Goal: Information Seeking & Learning: Learn about a topic

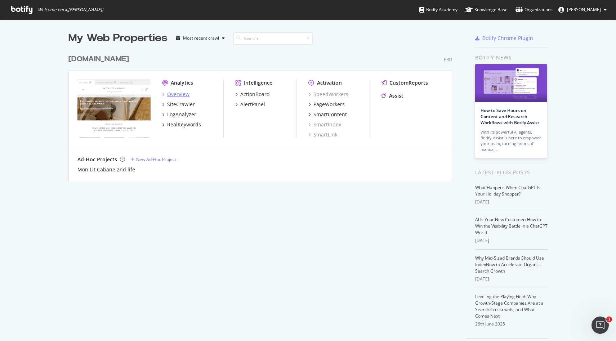
click at [182, 94] on div "Overview" at bounding box center [178, 94] width 22 height 7
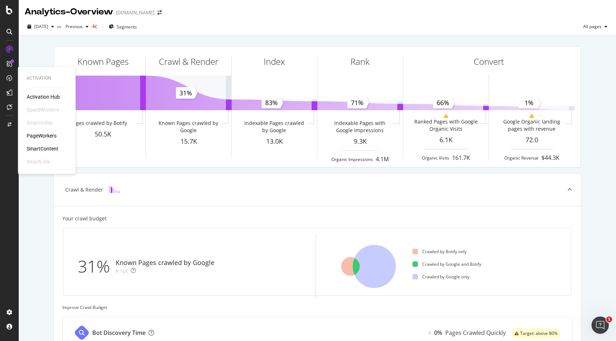
click at [52, 135] on div "PageWorkers" at bounding box center [42, 135] width 30 height 7
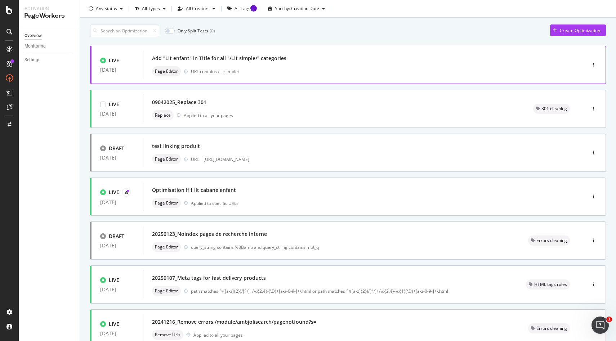
scroll to position [205, 0]
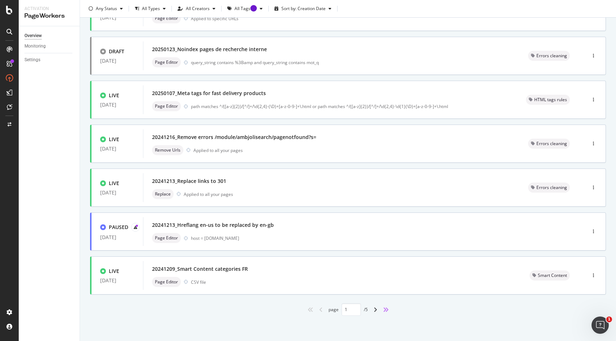
click at [388, 310] on icon "angles-right" at bounding box center [386, 310] width 6 height 6
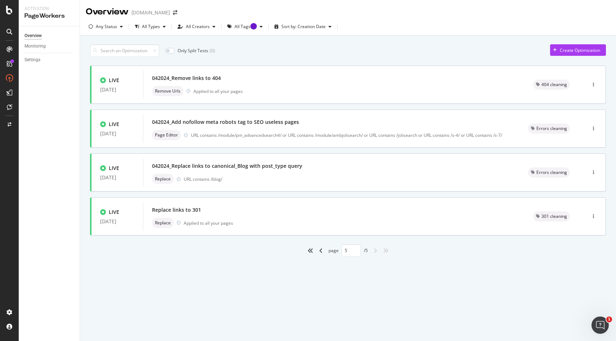
scroll to position [0, 0]
click at [319, 251] on icon "angle-left" at bounding box center [321, 251] width 4 height 6
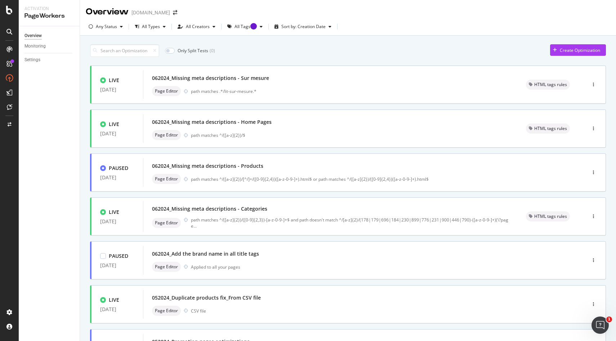
type input "4"
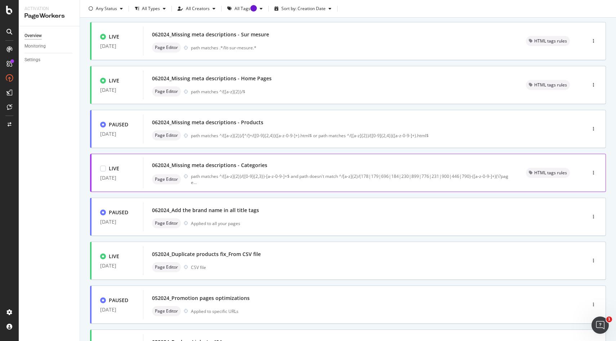
scroll to position [43, 0]
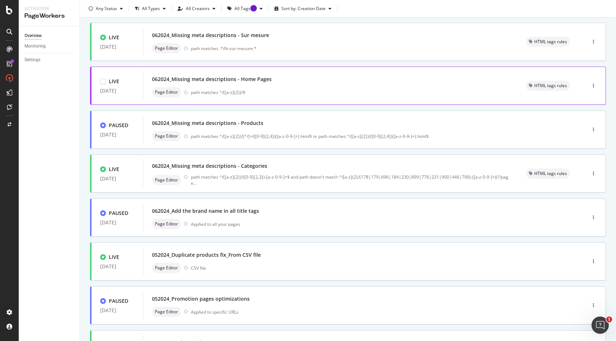
click at [280, 94] on div "path matches ^/([a-z]{2})/$" at bounding box center [350, 92] width 318 height 6
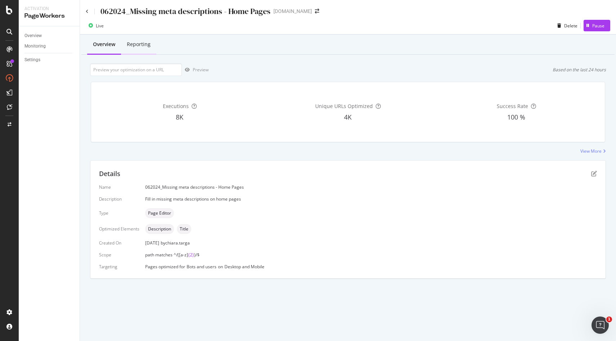
click at [143, 47] on div "Reporting" at bounding box center [139, 44] width 24 height 7
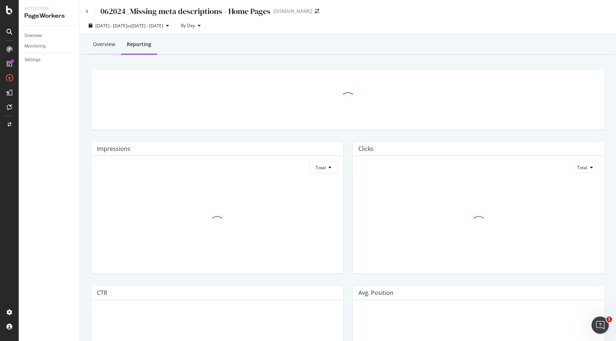
click at [97, 44] on div "Overview" at bounding box center [104, 44] width 22 height 7
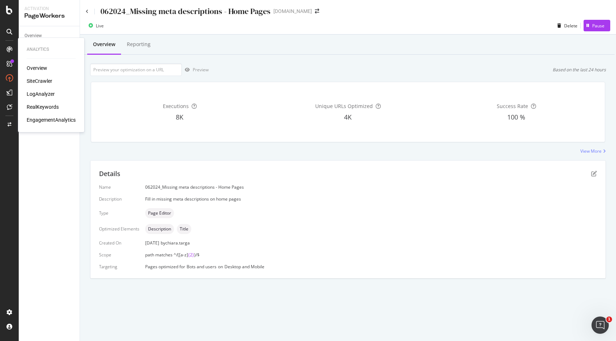
click at [42, 107] on div "RealKeywords" at bounding box center [43, 106] width 32 height 7
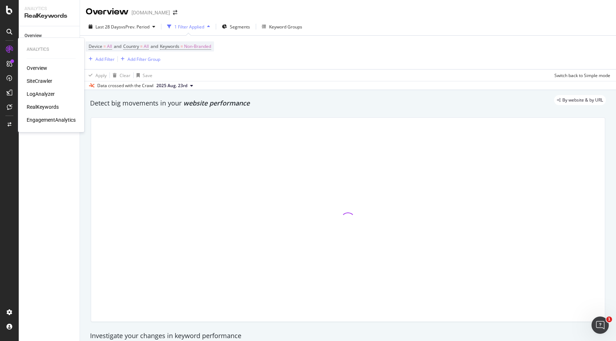
click at [264, 45] on div "Device = All and Country = All and Keywords = Non-Branded Add Filter Add Filter…" at bounding box center [348, 53] width 525 height 34
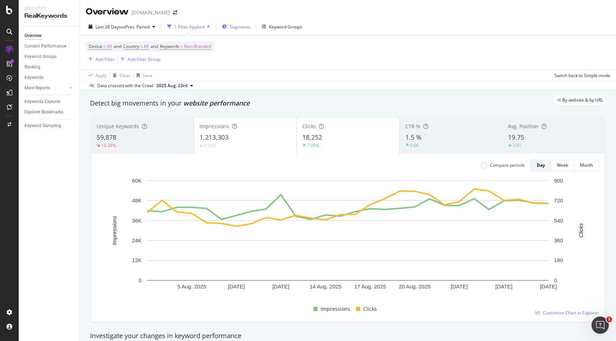
click at [237, 27] on span "Segments" at bounding box center [240, 27] width 20 height 6
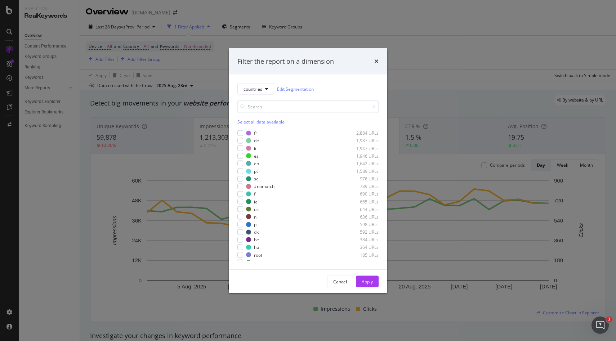
click at [380, 60] on div "Filter the report on a dimension" at bounding box center [308, 61] width 159 height 27
click at [374, 60] on icon "times" at bounding box center [376, 61] width 4 height 6
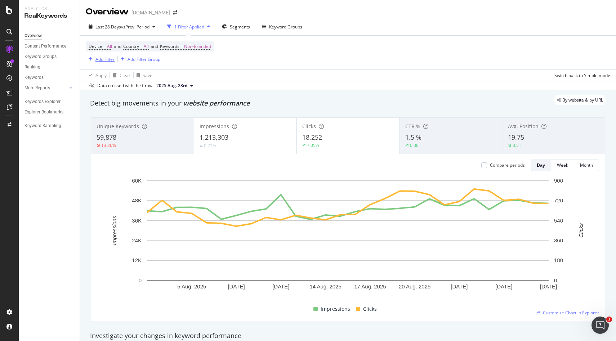
click at [95, 63] on div "Add Filter" at bounding box center [100, 59] width 29 height 8
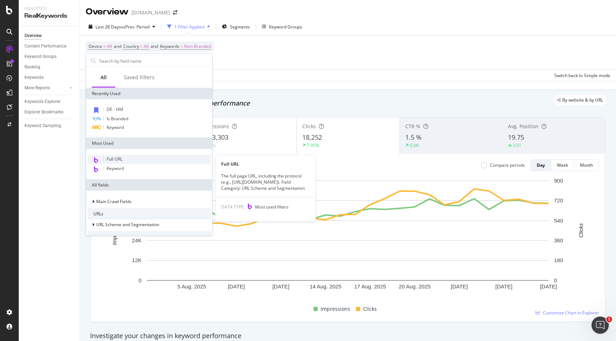
click at [115, 161] on span "Full URL" at bounding box center [115, 159] width 16 height 6
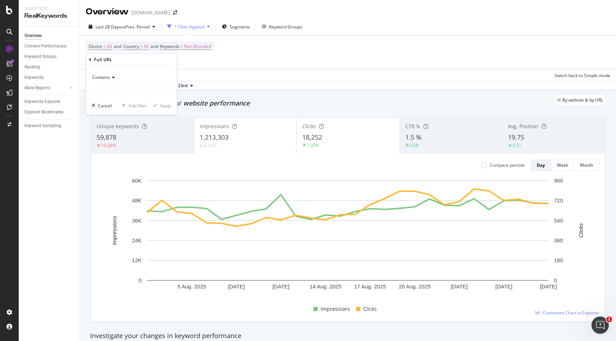
click at [119, 82] on div "Contains" at bounding box center [131, 78] width 79 height 12
click at [147, 70] on div "Contains Cancel Add filter Apply" at bounding box center [131, 90] width 91 height 49
click at [122, 86] on input "text" at bounding box center [131, 91] width 79 height 12
paste input "https://monlitcabane.com/fr/13-lit-cabane"
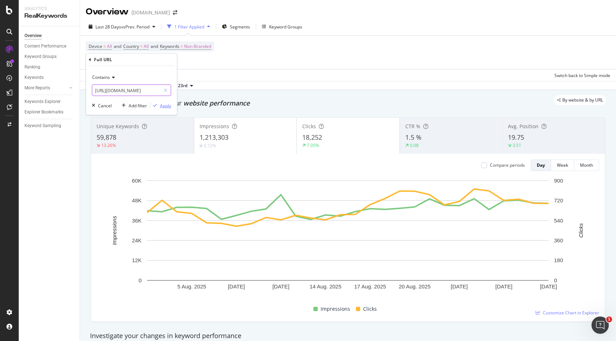
type input "https://monlitcabane.com/fr/13-lit-cabane"
click at [162, 106] on div "Apply" at bounding box center [165, 105] width 11 height 6
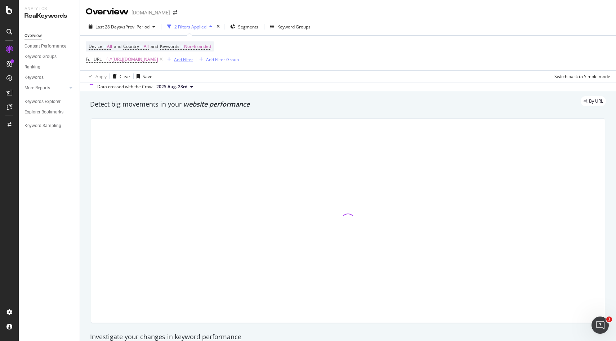
click at [193, 57] on div "Add Filter" at bounding box center [183, 60] width 19 height 6
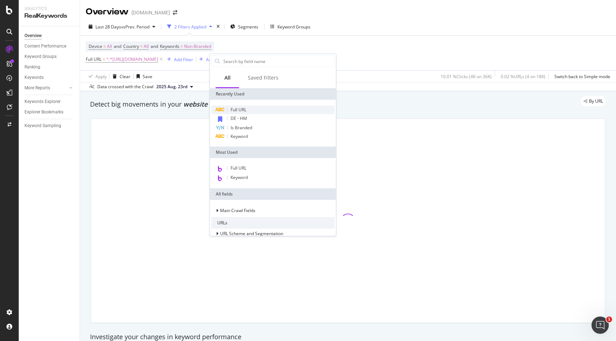
click at [242, 111] on span "Full URL" at bounding box center [239, 110] width 16 height 6
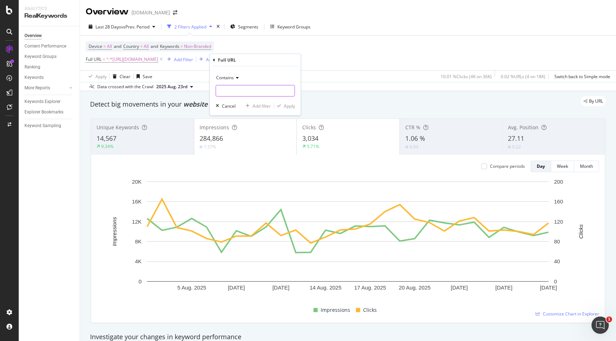
click at [231, 88] on input "text" at bounding box center [255, 91] width 79 height 12
paste input "https://monlitcabane.com/fr/178-lit-cabane"
type input "https://monlitcabane.com/fr/178-lit-cabane"
click at [291, 107] on div "Apply" at bounding box center [289, 106] width 11 height 6
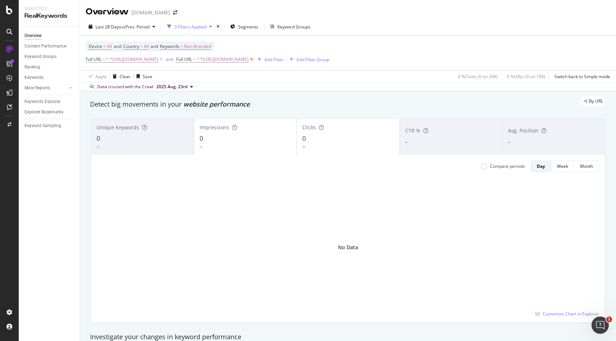
click at [255, 59] on icon at bounding box center [252, 59] width 6 height 7
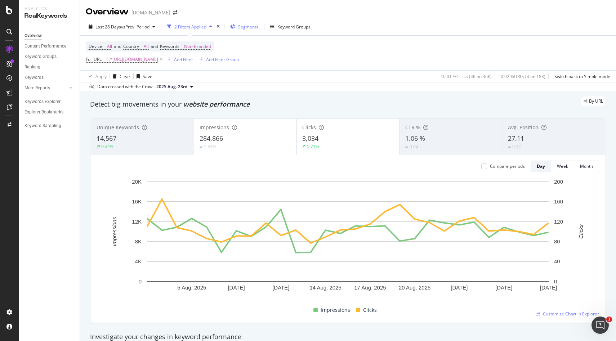
click at [248, 27] on span "Segments" at bounding box center [248, 27] width 20 height 6
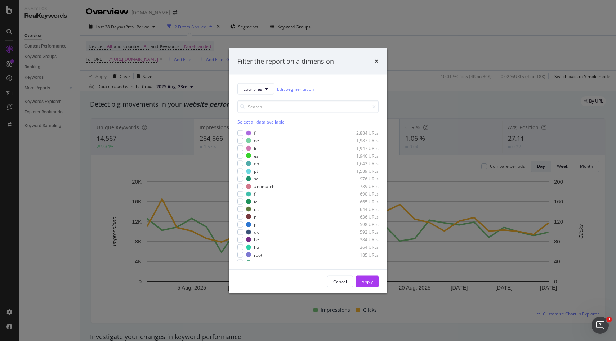
click at [304, 90] on link "Edit Segmentation" at bounding box center [295, 89] width 37 height 8
click at [377, 62] on icon "times" at bounding box center [376, 61] width 4 height 6
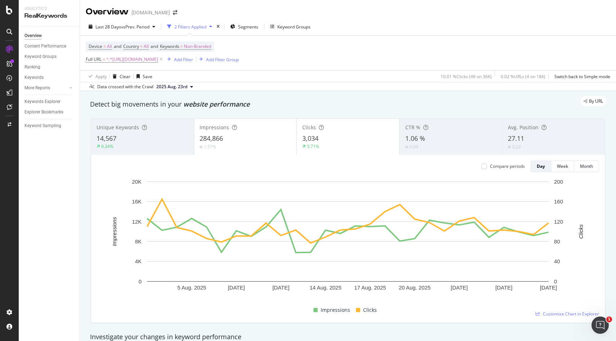
scroll to position [4, 0]
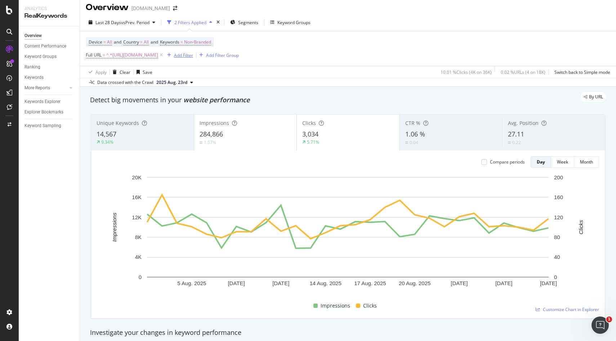
click at [193, 54] on div "Add Filter" at bounding box center [183, 55] width 19 height 6
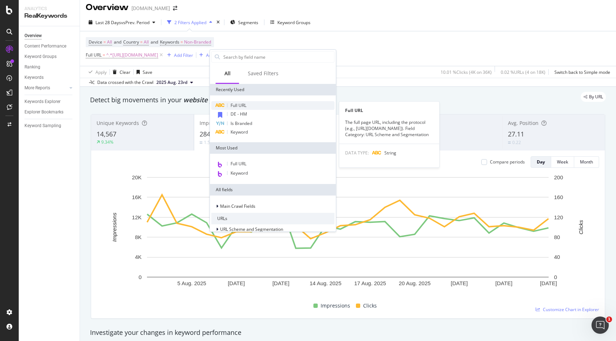
click at [235, 106] on span "Full URL" at bounding box center [239, 105] width 16 height 6
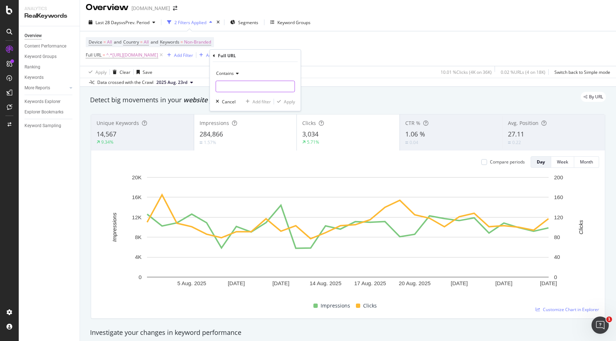
click at [230, 88] on input "text" at bounding box center [255, 87] width 79 height 12
paste input "https://monlitcabane.com/fr/178-lit-cabane"
type input "https://monlitcabane.com/fr/178-lit-cabane"
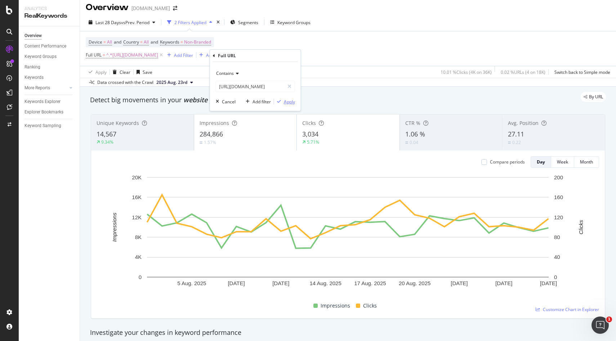
click at [289, 102] on div "Apply" at bounding box center [289, 102] width 11 height 6
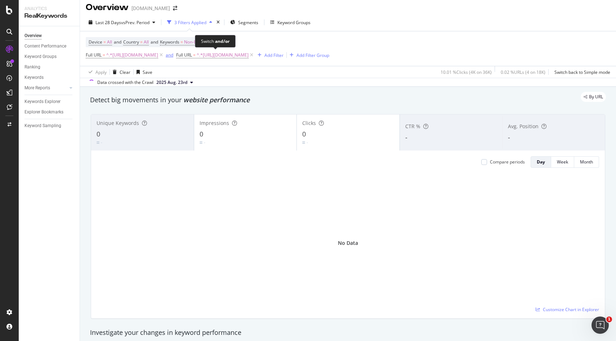
click at [173, 57] on div "and" at bounding box center [170, 55] width 8 height 6
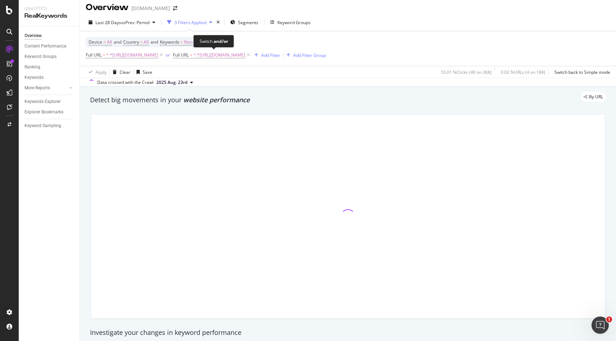
click at [173, 57] on span "or" at bounding box center [168, 55] width 9 height 10
click at [170, 57] on div "or" at bounding box center [168, 55] width 4 height 6
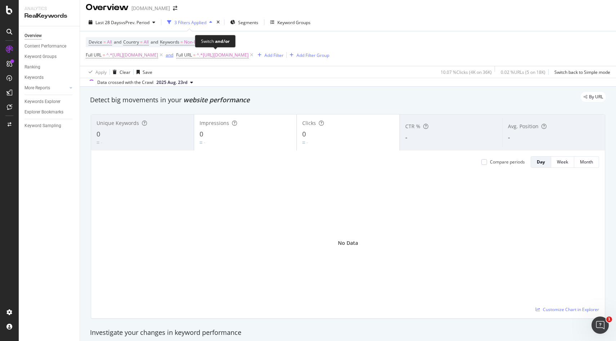
click at [173, 57] on div "and" at bounding box center [170, 55] width 8 height 6
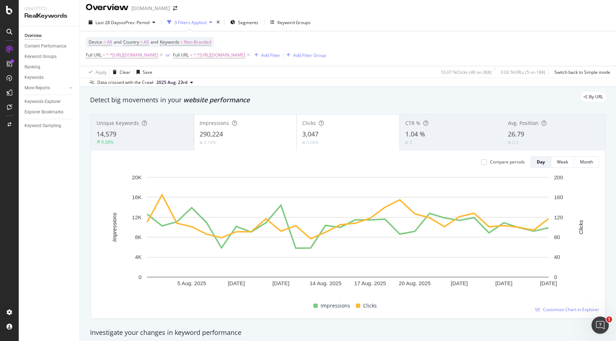
drag, startPoint x: 339, startPoint y: 56, endPoint x: 400, endPoint y: 9, distance: 76.8
click at [251, 56] on icon at bounding box center [248, 55] width 6 height 7
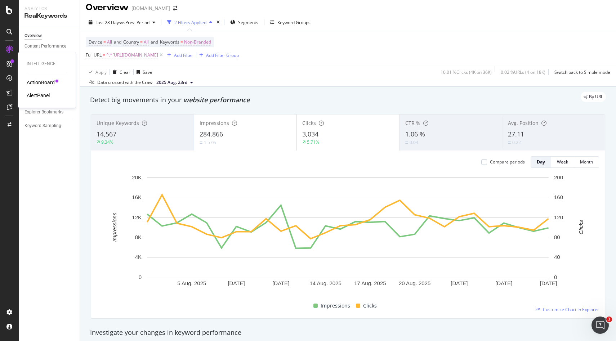
click at [37, 96] on div "AlertPanel" at bounding box center [38, 95] width 23 height 7
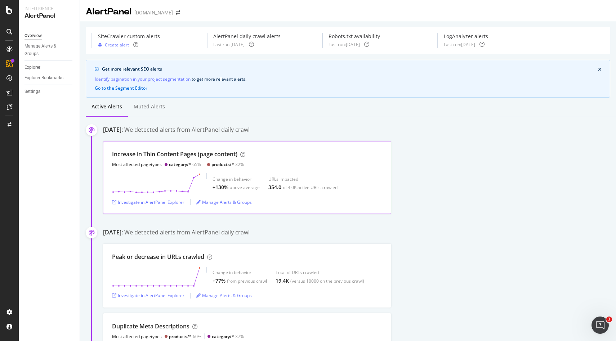
scroll to position [60, 0]
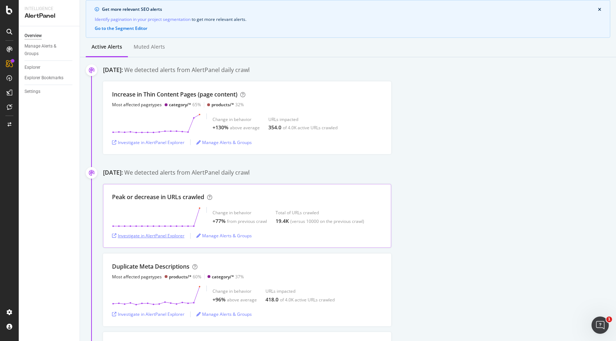
click at [166, 236] on div "Investigate in AlertPanel Explorer" at bounding box center [148, 236] width 72 height 6
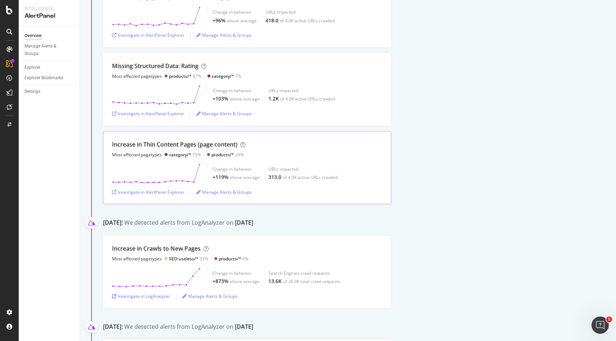
scroll to position [358, 0]
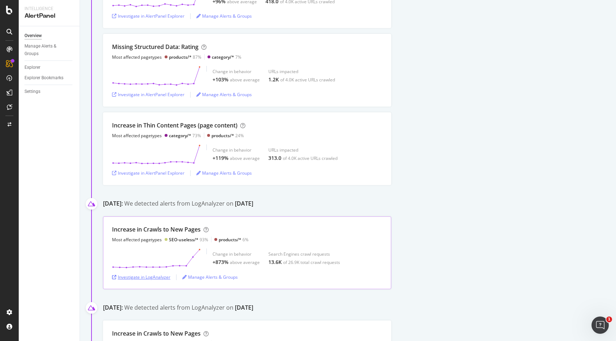
click at [150, 280] on div "Investigate in LogAnalyzer" at bounding box center [141, 277] width 58 height 11
drag, startPoint x: 169, startPoint y: 241, endPoint x: 197, endPoint y: 238, distance: 28.6
click at [197, 238] on div "SEO-useless/*" at bounding box center [184, 240] width 30 height 6
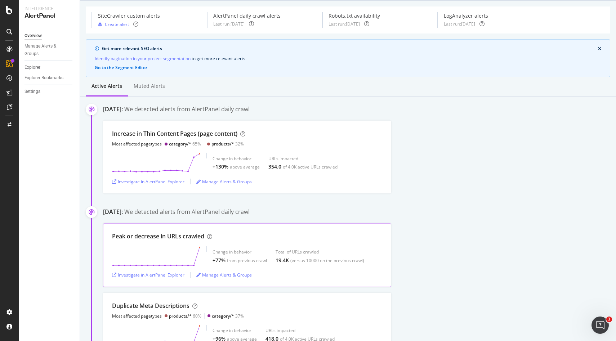
scroll to position [18, 0]
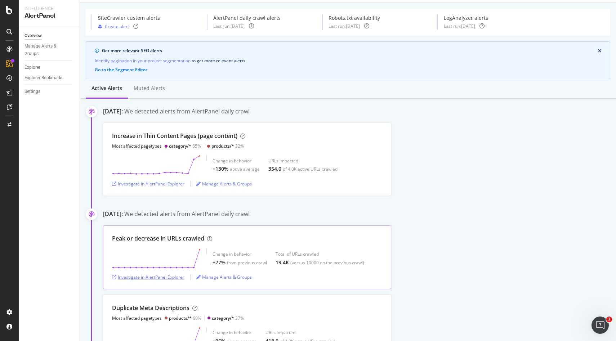
click at [161, 279] on div "Investigate in AlertPanel Explorer" at bounding box center [148, 277] width 72 height 6
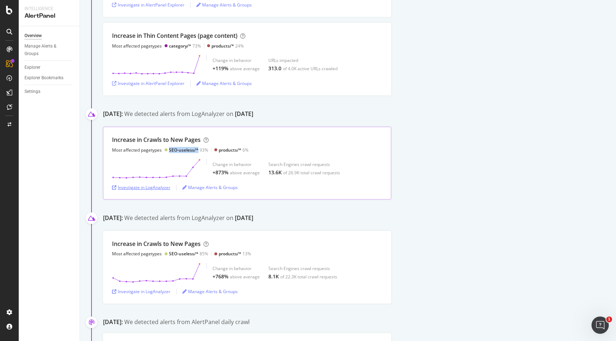
scroll to position [454, 0]
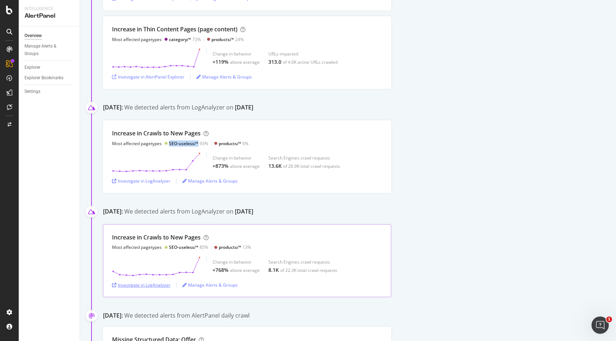
click at [154, 287] on div "Investigate in LogAnalyzer" at bounding box center [141, 285] width 58 height 6
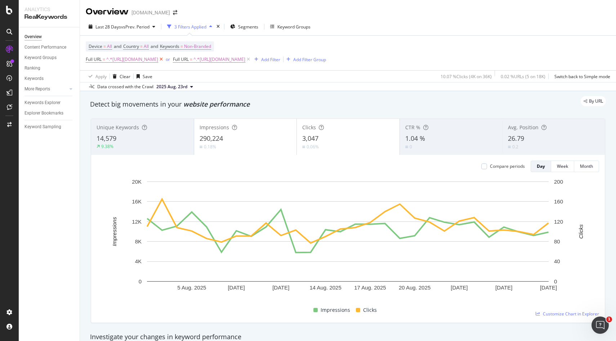
click at [164, 60] on icon at bounding box center [161, 59] width 6 height 7
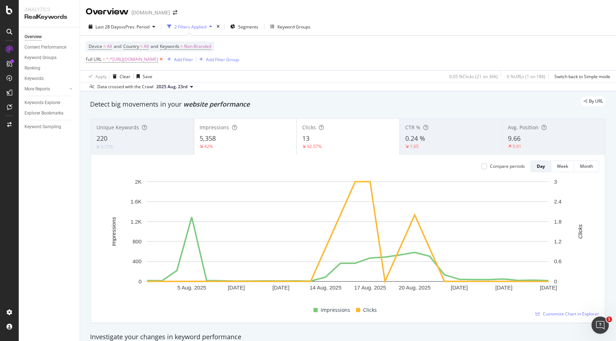
click at [164, 58] on icon at bounding box center [161, 59] width 6 height 7
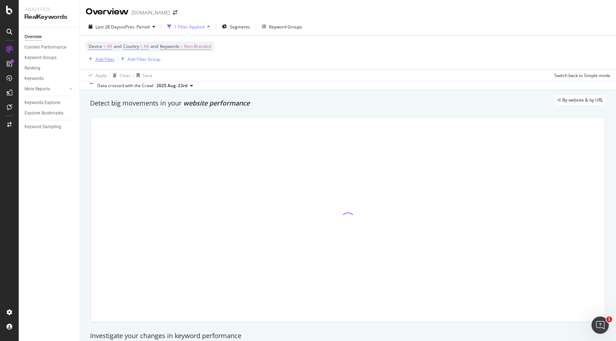
click at [108, 58] on div "Add Filter" at bounding box center [104, 59] width 19 height 6
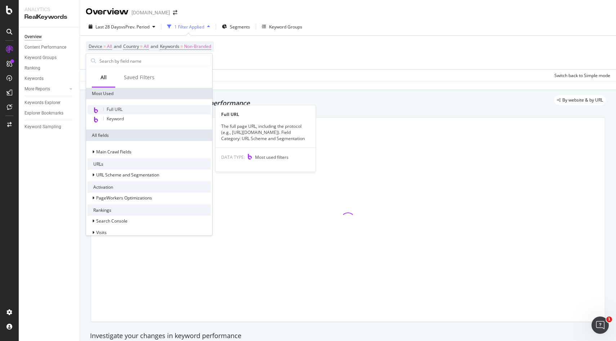
click at [113, 108] on span "Full URL" at bounding box center [115, 109] width 16 height 6
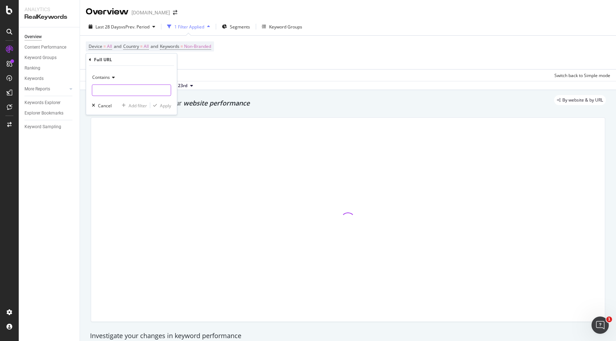
click at [116, 88] on input "text" at bounding box center [131, 91] width 79 height 12
paste input "https://monlitcabane.com/fr/958-lits-bebe"
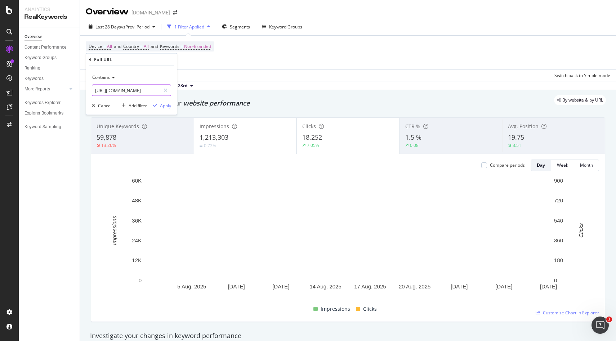
scroll to position [0, 22]
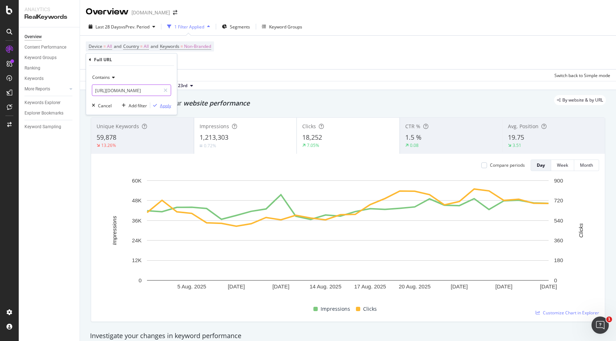
type input "https://monlitcabane.com/fr/958-lits-bebe"
click at [162, 105] on div "Apply" at bounding box center [165, 105] width 11 height 6
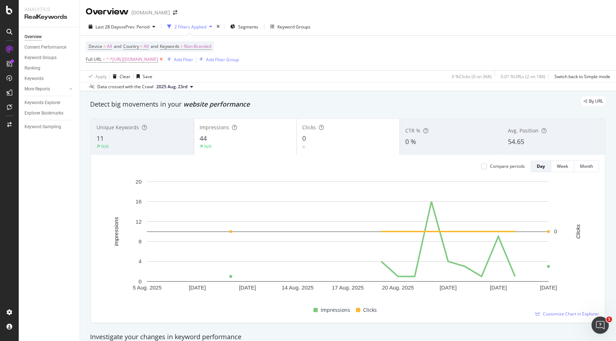
click at [164, 59] on icon at bounding box center [161, 59] width 6 height 7
click at [174, 60] on div "Add Filter" at bounding box center [183, 60] width 19 height 6
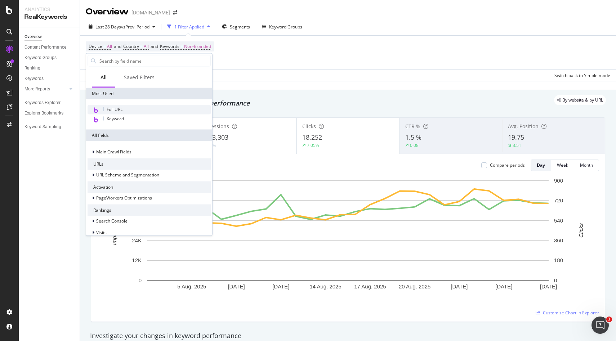
click at [114, 111] on span "Full URL" at bounding box center [115, 109] width 16 height 6
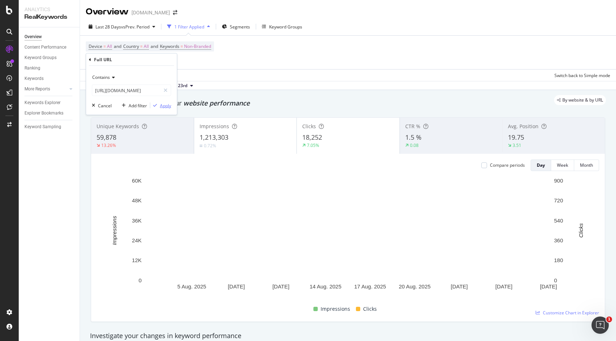
scroll to position [0, 17]
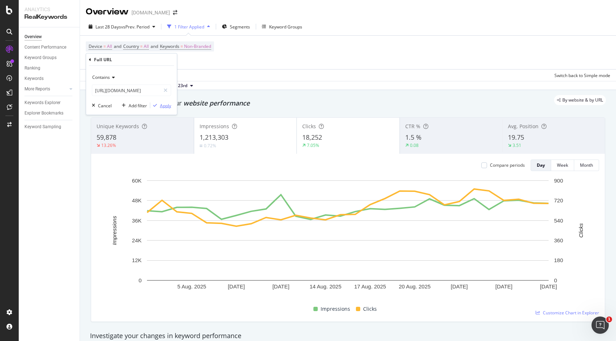
type input "https://monlitcabane.com/fr/51-lit-bebe"
click at [168, 106] on div "Apply" at bounding box center [165, 105] width 11 height 6
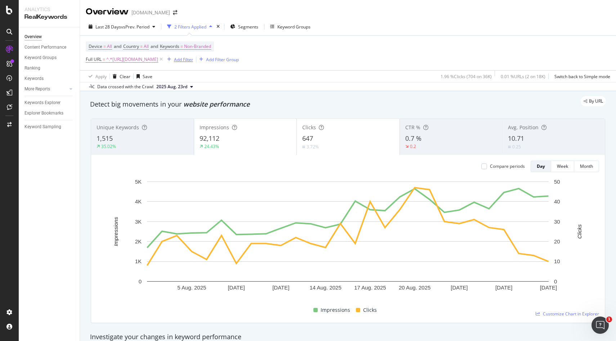
click at [164, 59] on icon at bounding box center [161, 59] width 6 height 7
click at [201, 60] on div "Device = All and Country = All and Keywords = Non-Branded Full URL = ^.*https:/…" at bounding box center [162, 52] width 153 height 23
click at [174, 59] on div "Add Filter" at bounding box center [183, 60] width 19 height 6
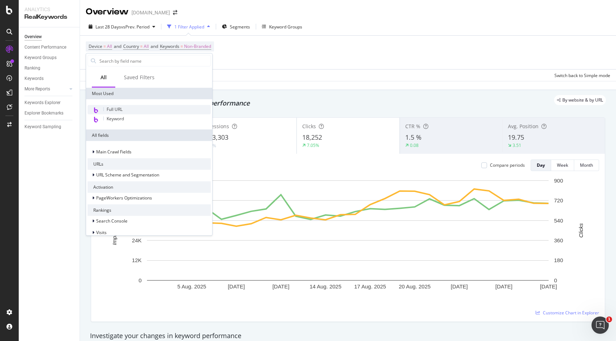
click at [112, 111] on span "Full URL" at bounding box center [115, 109] width 16 height 6
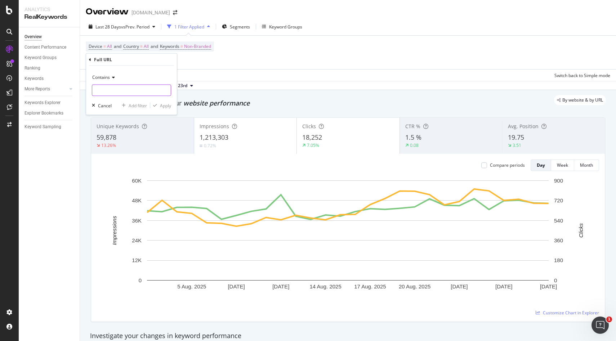
click at [107, 89] on input "text" at bounding box center [131, 91] width 79 height 12
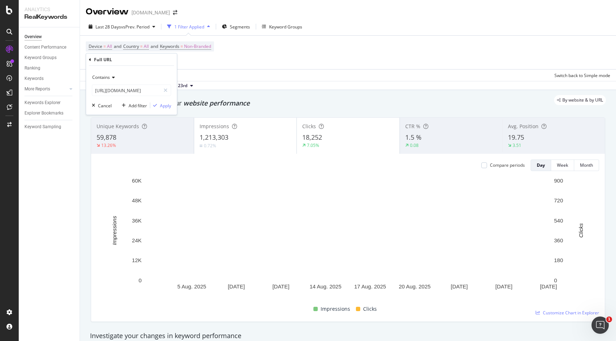
scroll to position [0, 22]
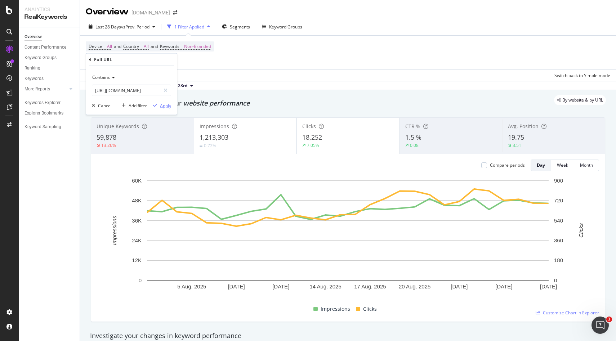
type input "https://monlitcabane.com/fr/958-lits-bebe"
click at [166, 106] on div "Apply" at bounding box center [165, 105] width 11 height 6
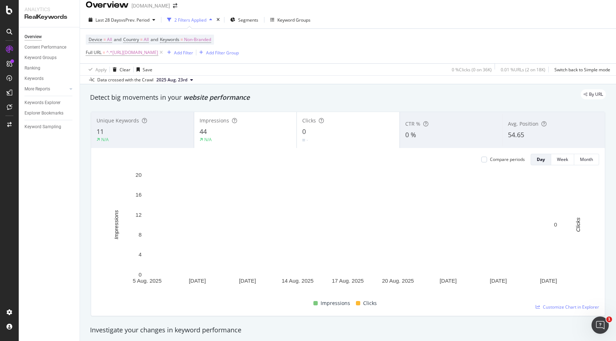
scroll to position [4, 0]
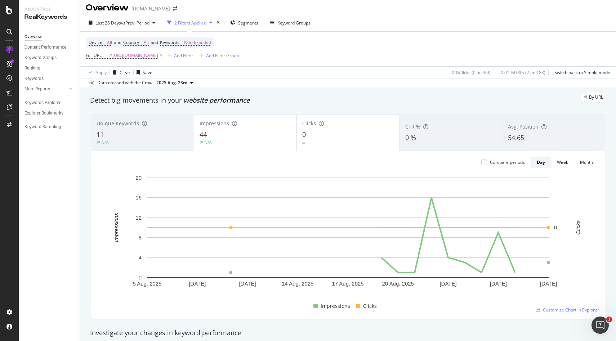
click at [185, 84] on span "2025 Aug. 23rd" at bounding box center [171, 83] width 31 height 6
click at [348, 70] on div "Apply Clear Save 0 % Clicks ( 0 on 36K ) 0.01 % URLs ( 2 on 18K ) Switch back t…" at bounding box center [348, 72] width 536 height 12
click at [164, 55] on icon at bounding box center [161, 55] width 6 height 7
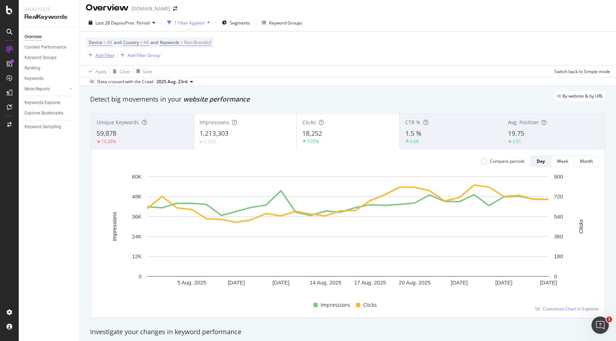
click at [110, 55] on div "Add Filter" at bounding box center [104, 55] width 19 height 6
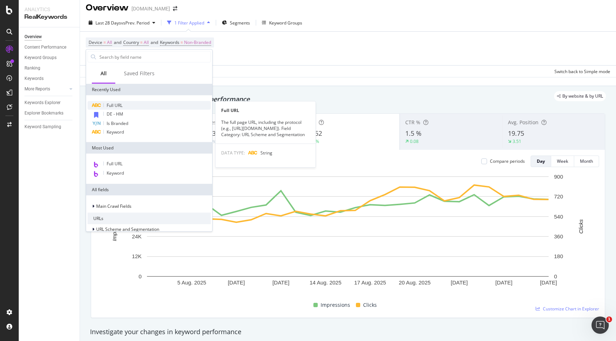
click at [115, 102] on div "Full URL" at bounding box center [149, 105] width 123 height 9
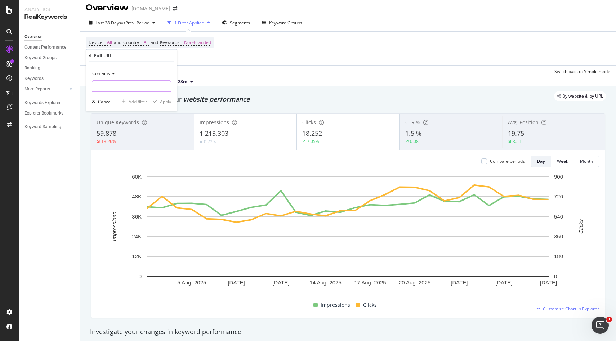
click at [117, 84] on input "text" at bounding box center [131, 87] width 79 height 12
paste input "https://monlitcabane.com/fr/857-berceaux-lits"
type input "https://monlitcabane.com/fr/857-berceaux-lits"
click at [168, 104] on div "Apply" at bounding box center [165, 101] width 11 height 6
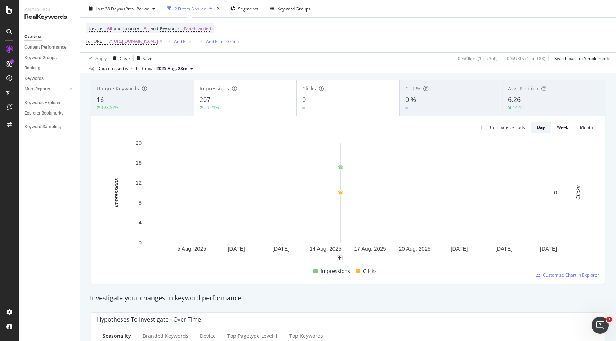
scroll to position [16, 0]
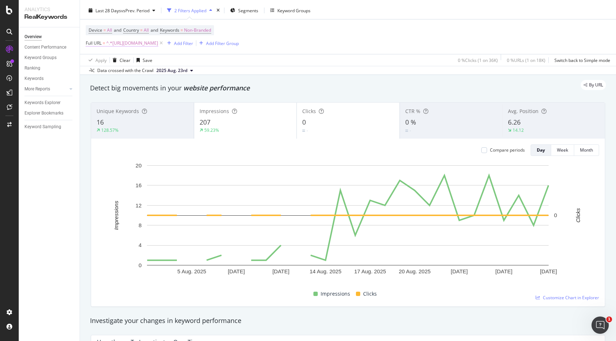
click at [158, 45] on span "^.*https://monlitcabane.com/fr/857-berceaux-lits.*$" at bounding box center [132, 43] width 52 height 10
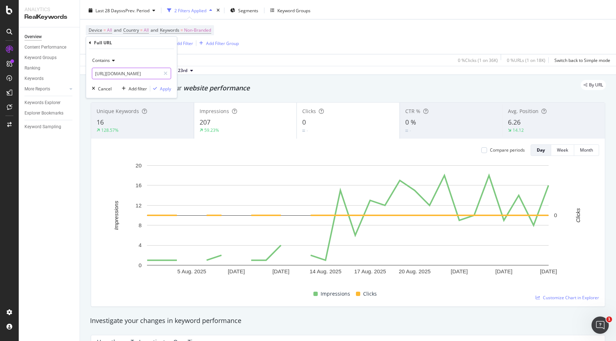
click at [128, 75] on input "https://monlitcabane.com/fr/857-berceaux-lits" at bounding box center [126, 74] width 68 height 12
paste input "17-lit-bebe"
type input "https://monlitcabane.com/fr/817-lit-bebe"
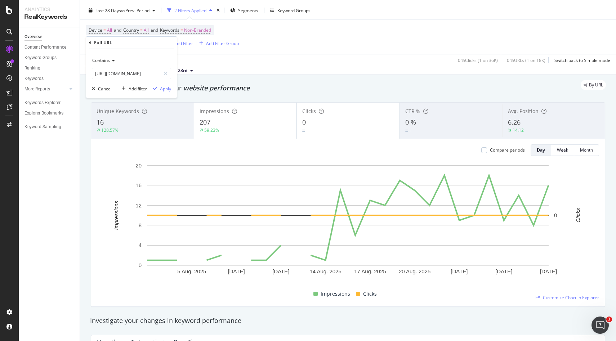
click at [160, 90] on div "Apply" at bounding box center [165, 89] width 11 height 6
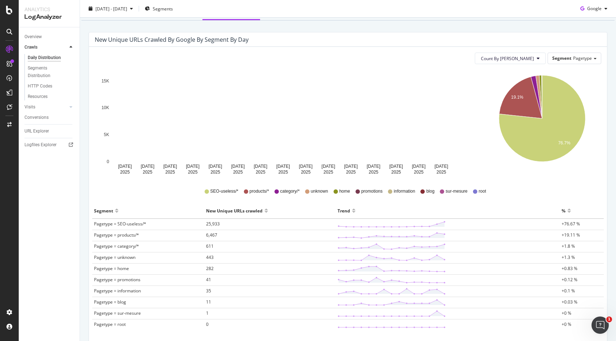
scroll to position [52, 0]
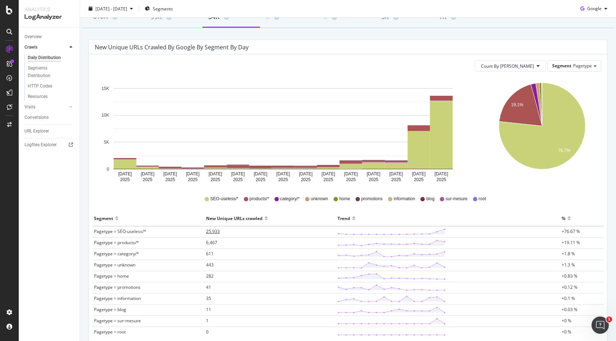
click at [211, 232] on span "25,933" at bounding box center [213, 231] width 14 height 6
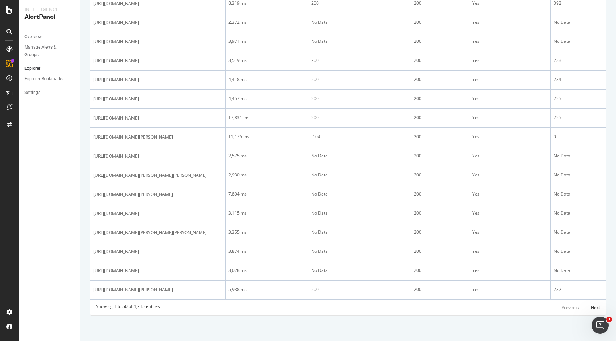
scroll to position [1090, 0]
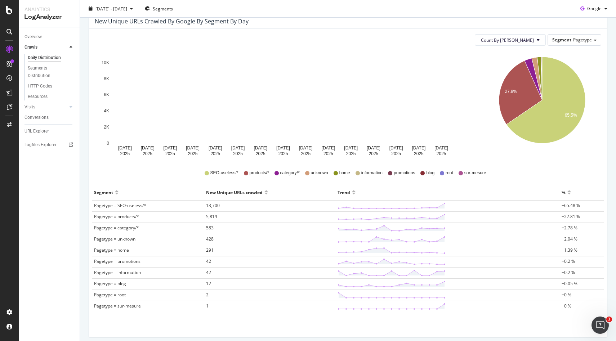
scroll to position [85, 0]
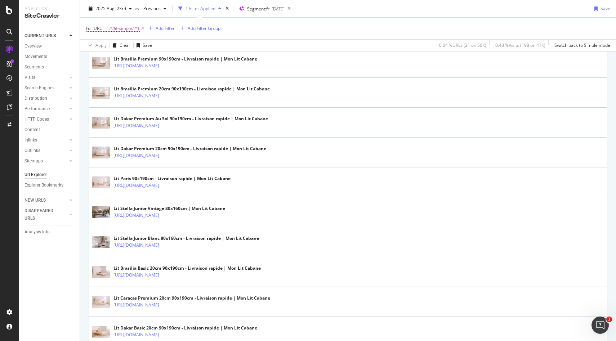
scroll to position [307, 0]
